Goal: Information Seeking & Learning: Learn about a topic

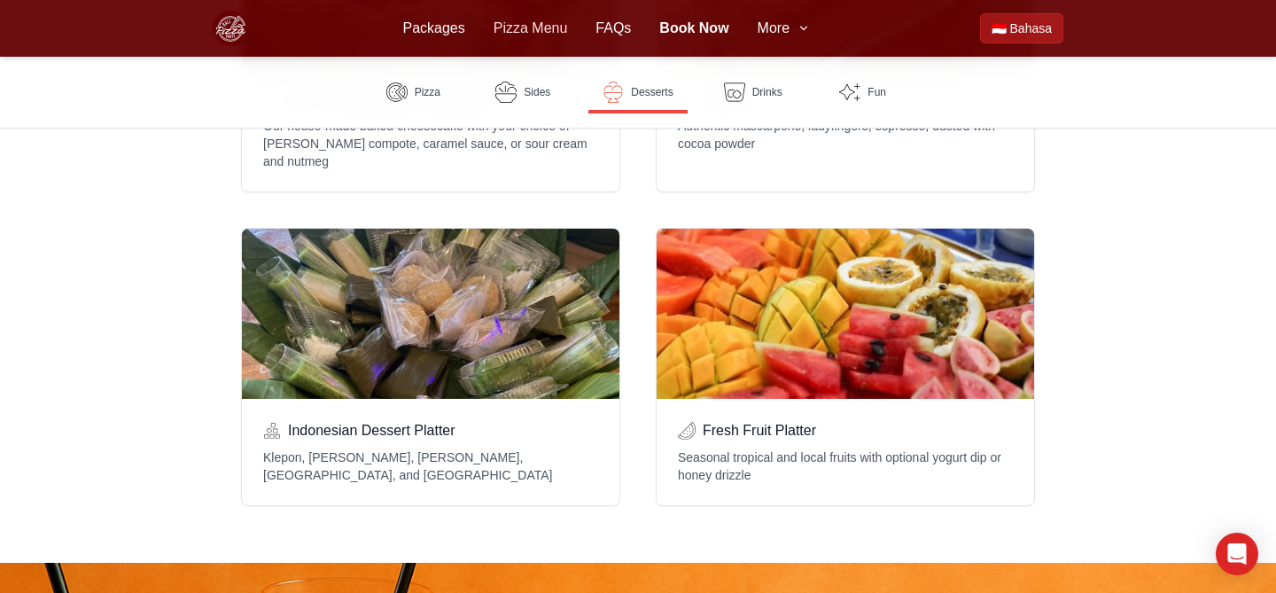
scroll to position [2280, 0]
click at [433, 26] on link "Packages" at bounding box center [433, 28] width 62 height 21
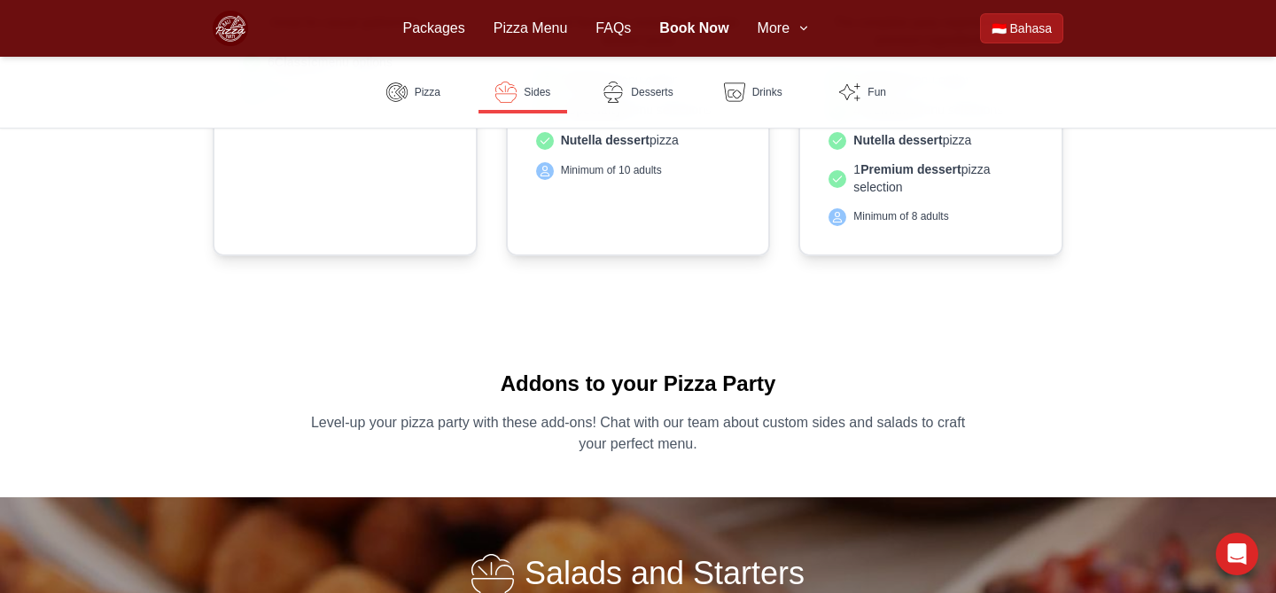
scroll to position [628, 0]
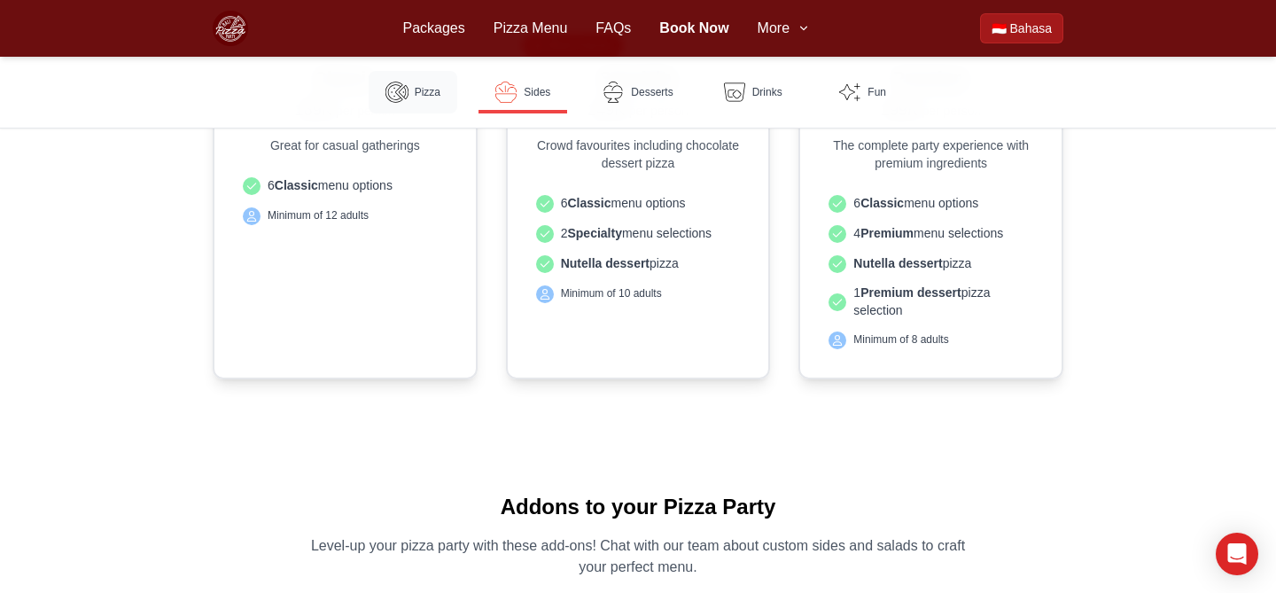
click at [445, 91] on link "Pizza" at bounding box center [413, 92] width 89 height 43
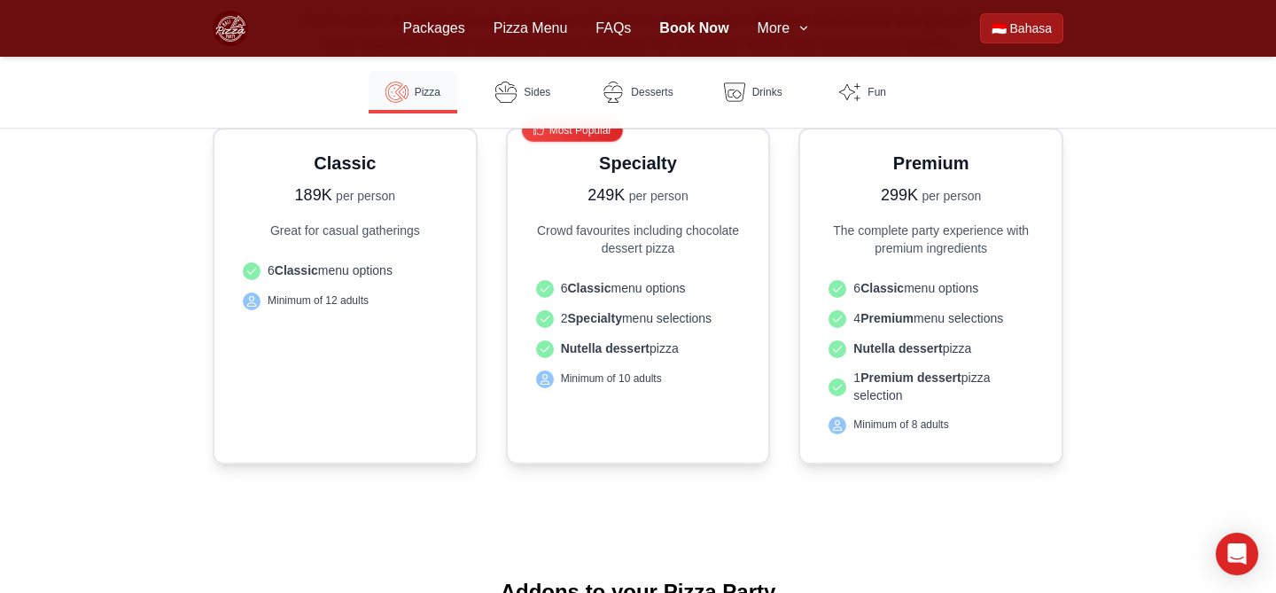
scroll to position [465, 0]
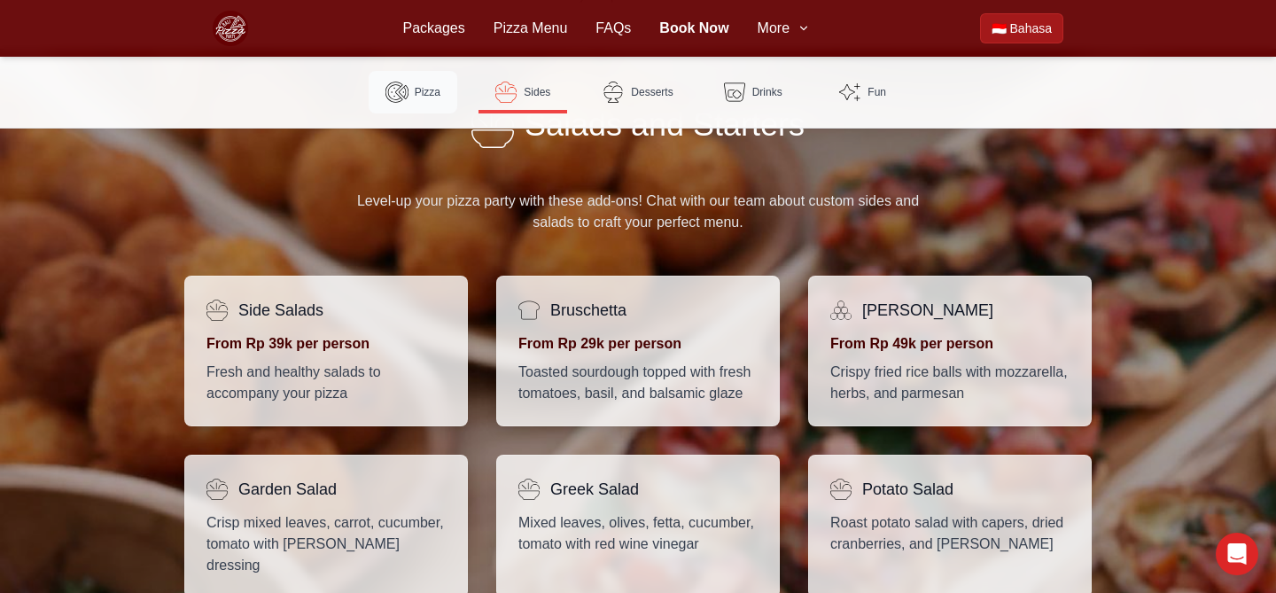
click at [399, 71] on link "Pizza" at bounding box center [413, 92] width 89 height 43
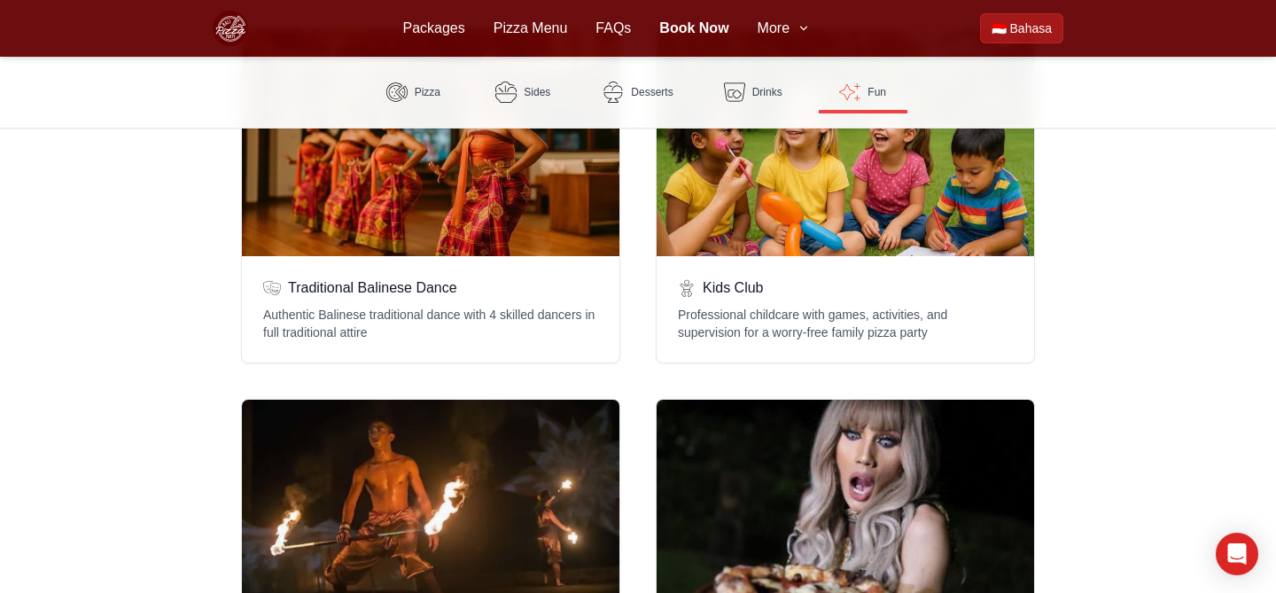
scroll to position [3629, 0]
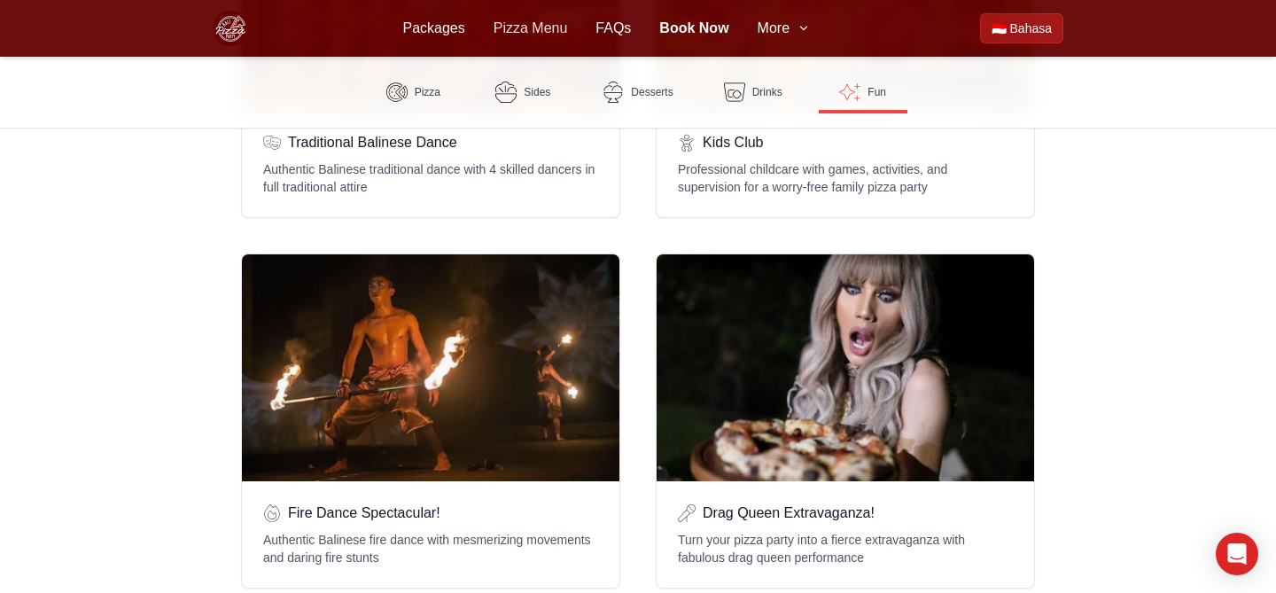
click at [538, 36] on link "Pizza Menu" at bounding box center [531, 28] width 74 height 21
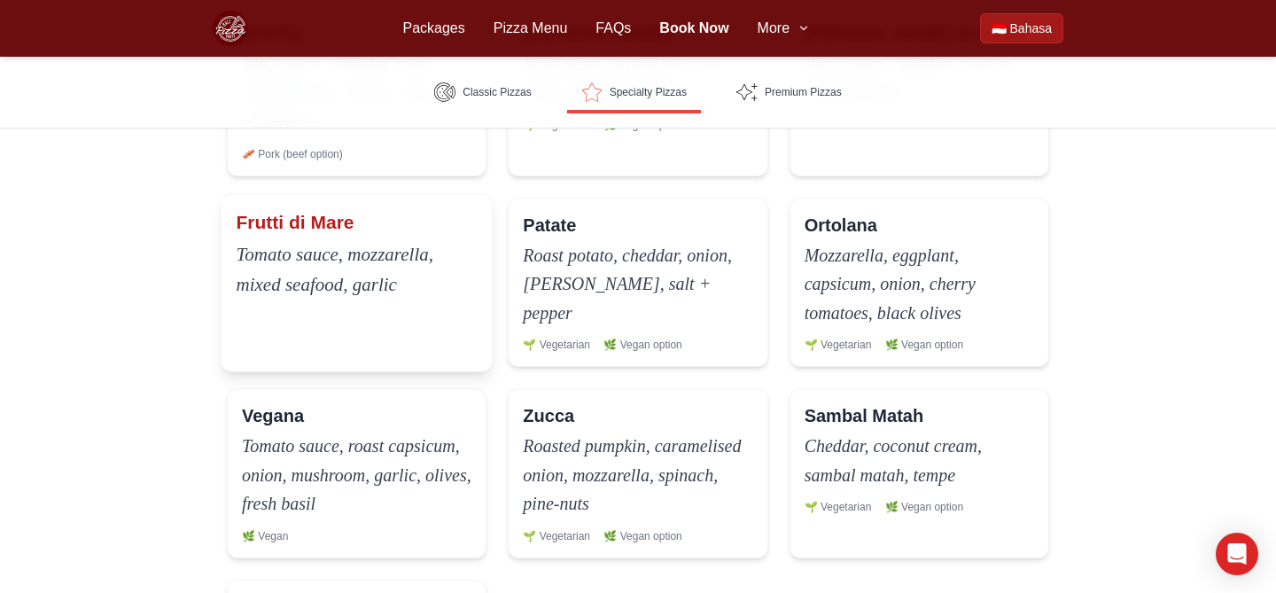
scroll to position [1205, 0]
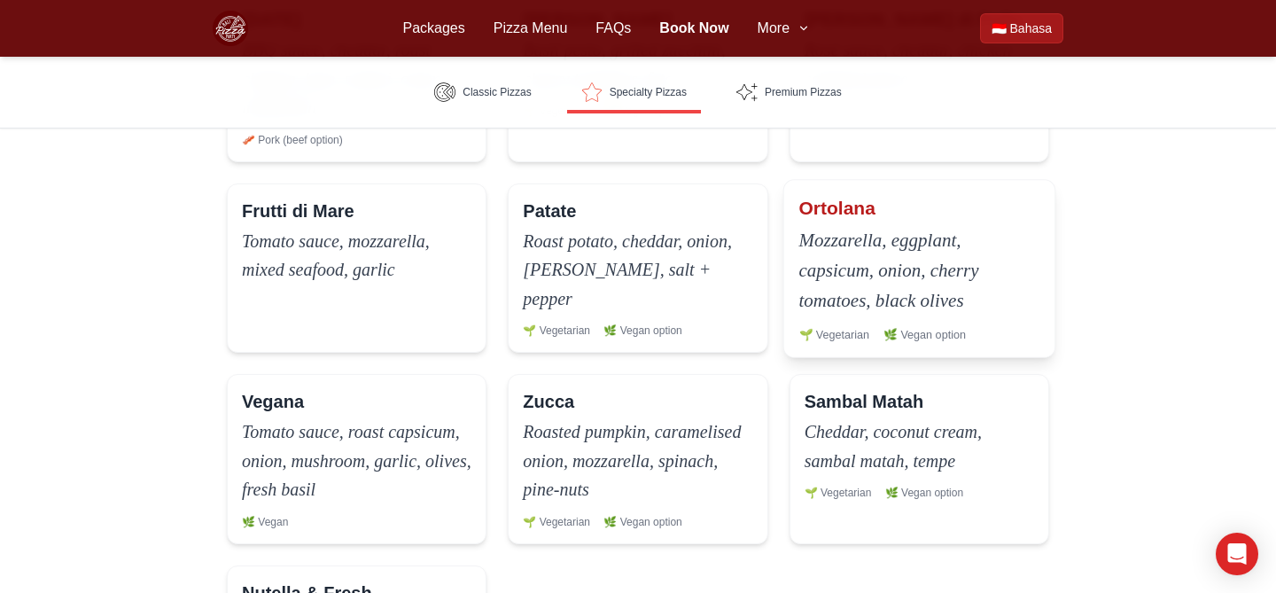
drag, startPoint x: 978, startPoint y: 307, endPoint x: 802, endPoint y: 251, distance: 184.2
click at [802, 251] on p "Mozzarella, eggplant, capsicum, onion, cherry tomatoes, black olives" at bounding box center [919, 269] width 241 height 90
copy p "Mozzarella, eggplant, capsicum, onion, cherry tomatoes, black olives"
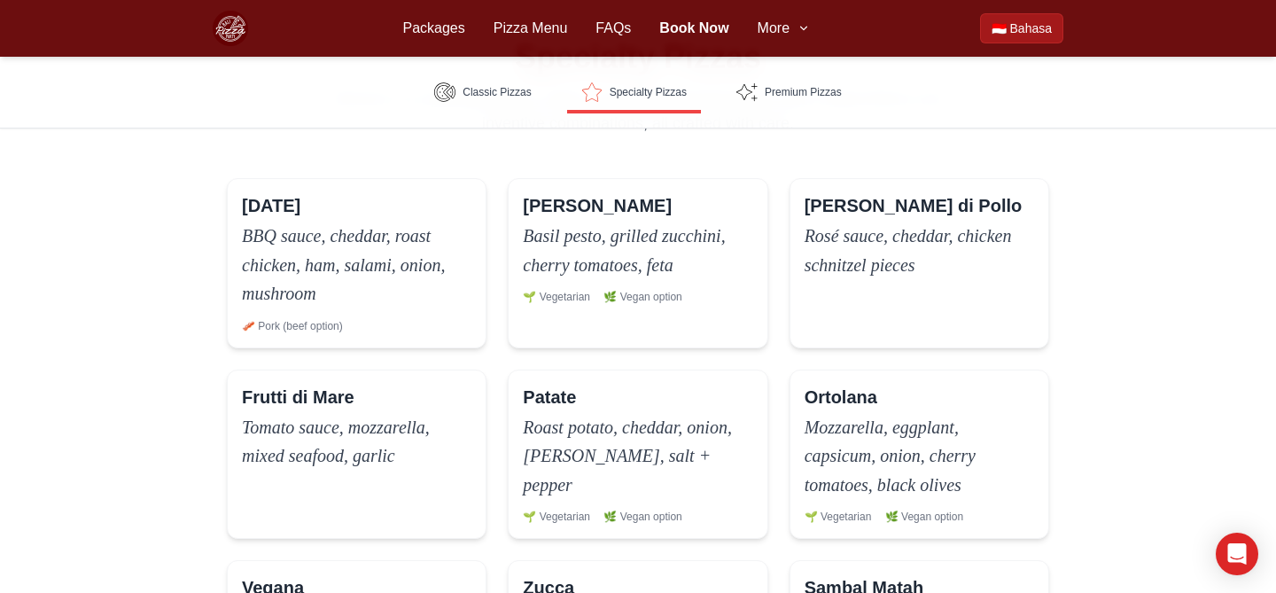
scroll to position [997, 0]
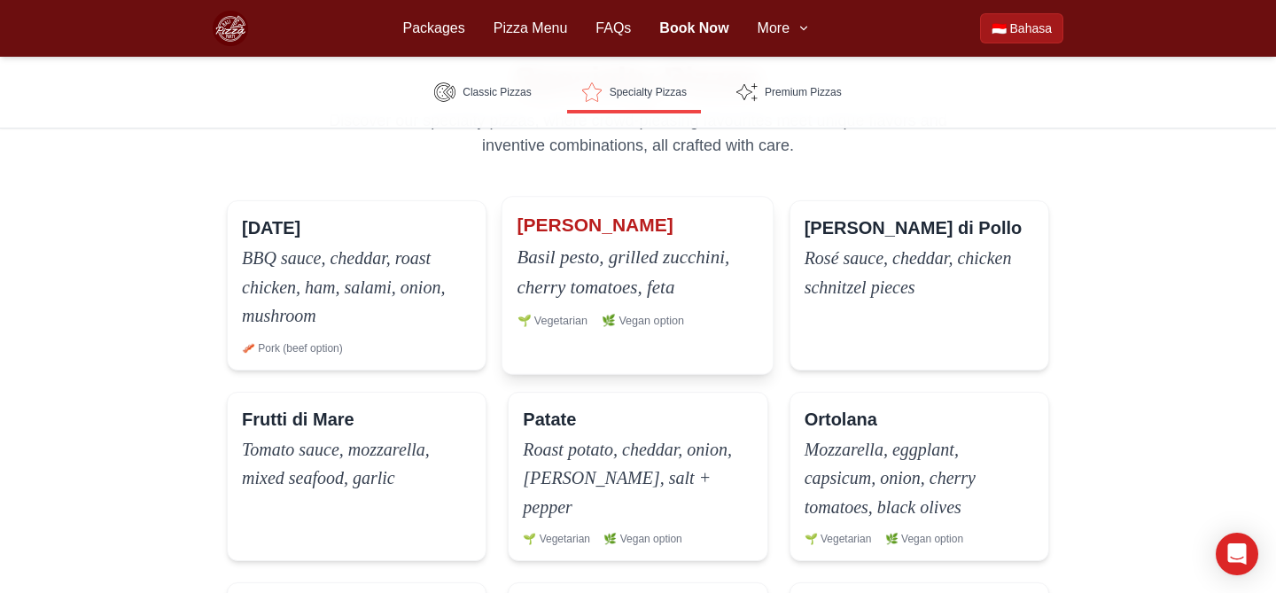
drag, startPoint x: 680, startPoint y: 288, endPoint x: 513, endPoint y: 249, distance: 171.1
click at [512, 249] on div "[PERSON_NAME] pesto, grilled zucchini, cherry tomatoes, feta 🌱 Vegetarian 🌿 Veg…" at bounding box center [638, 270] width 271 height 146
copy p "Basil pesto, grilled zucchini, cherry tomatoes, feta"
